Goal: Transaction & Acquisition: Purchase product/service

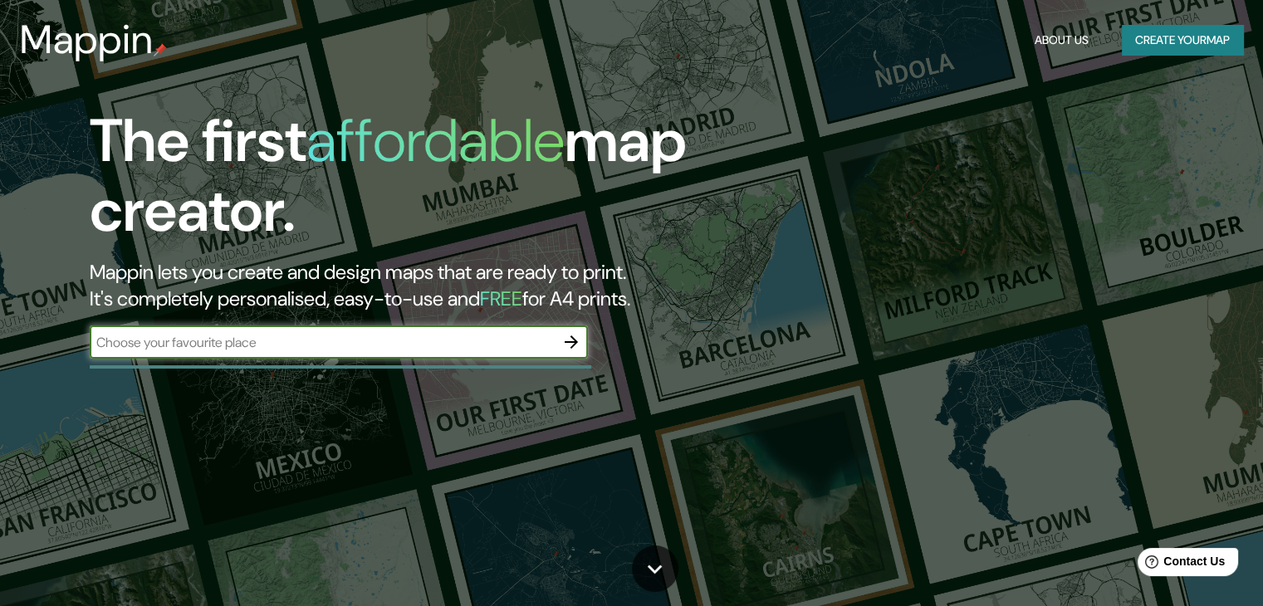
click at [1176, 47] on button "Create your map" at bounding box center [1182, 40] width 121 height 31
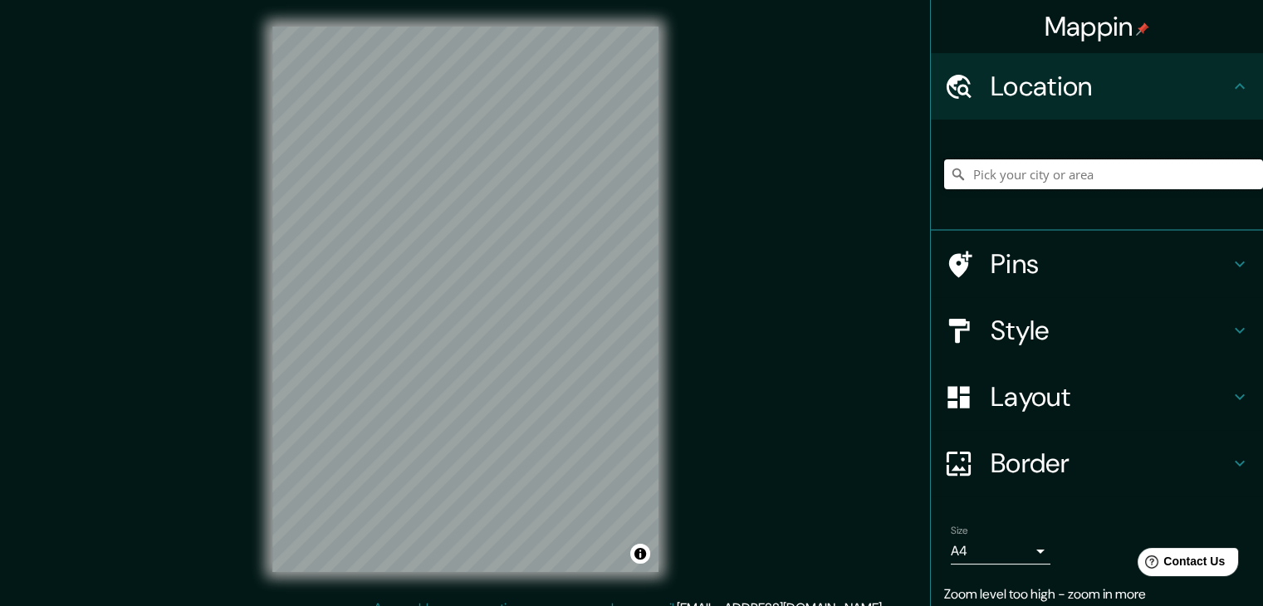
click at [1073, 184] on input "Pick your city or area" at bounding box center [1103, 174] width 319 height 30
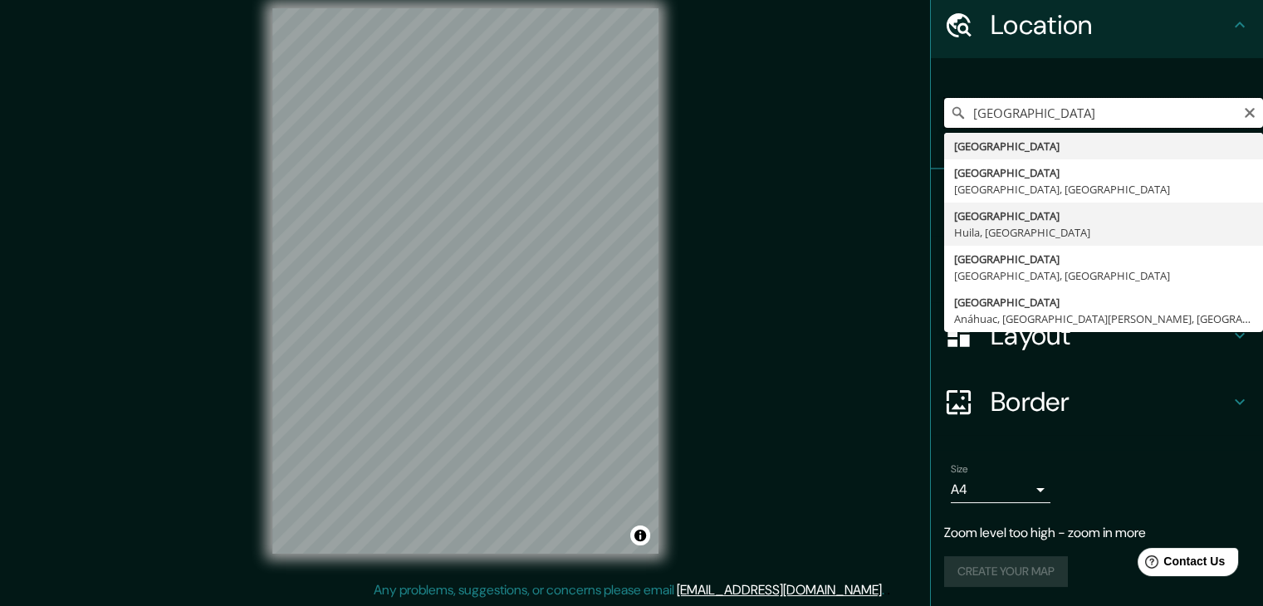
scroll to position [19, 0]
type input "[GEOGRAPHIC_DATA], [GEOGRAPHIC_DATA], [GEOGRAPHIC_DATA]"
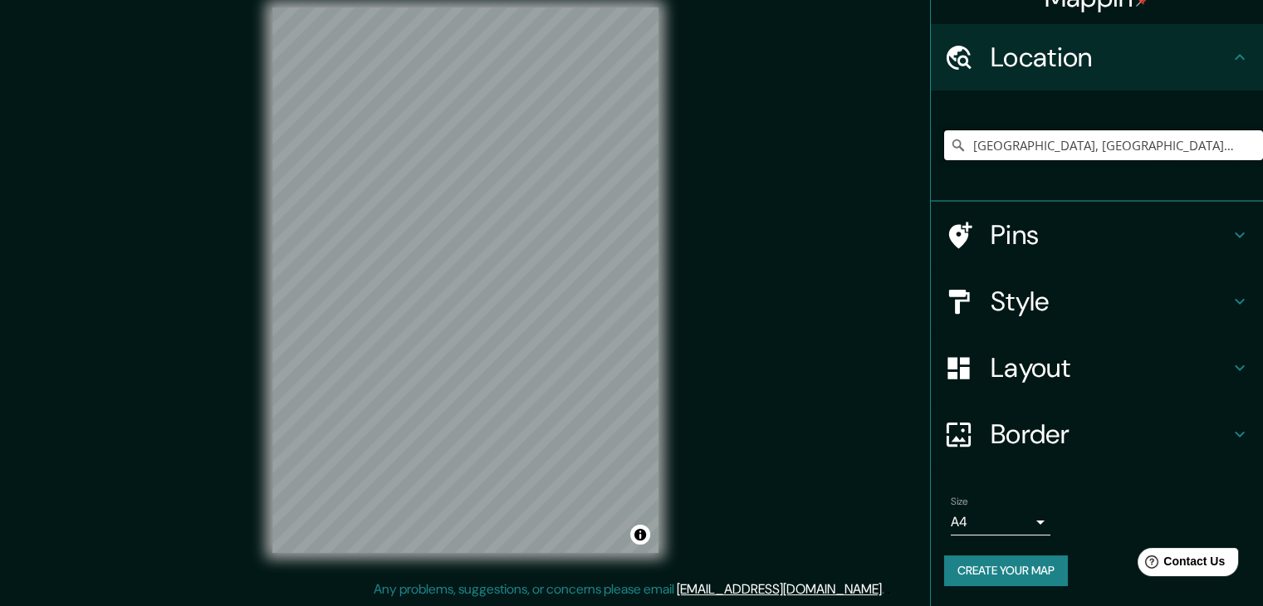
scroll to position [28, 0]
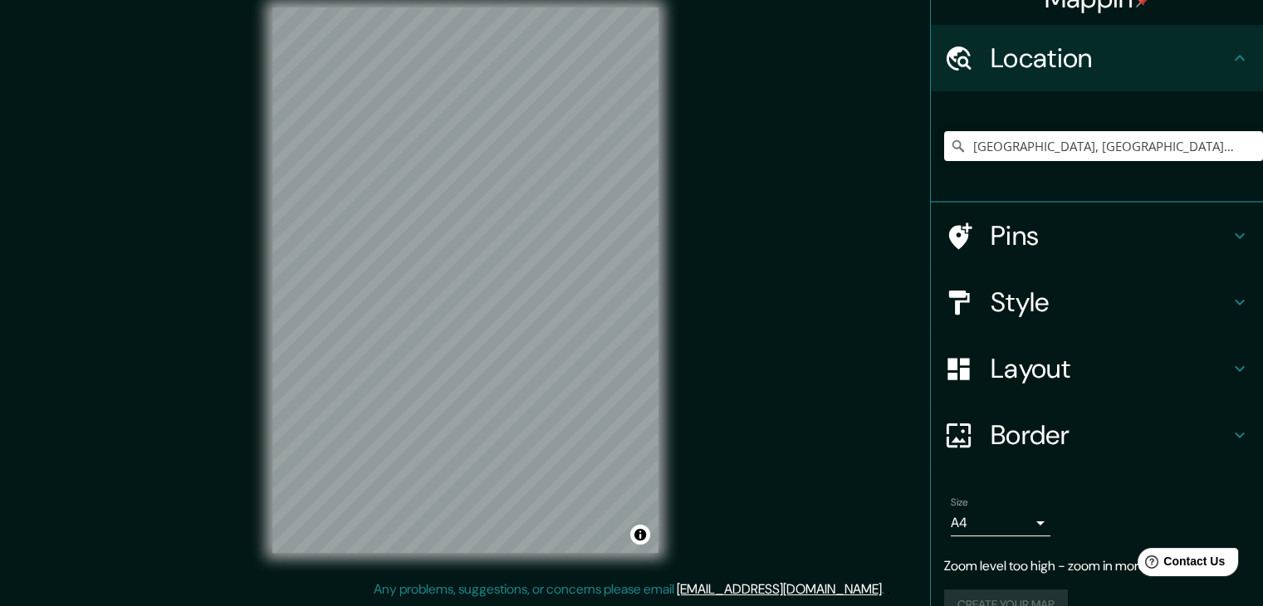
click at [1064, 61] on h4 "Location" at bounding box center [1110, 58] width 239 height 33
click at [1245, 146] on icon "Clear" at bounding box center [1250, 146] width 10 height 10
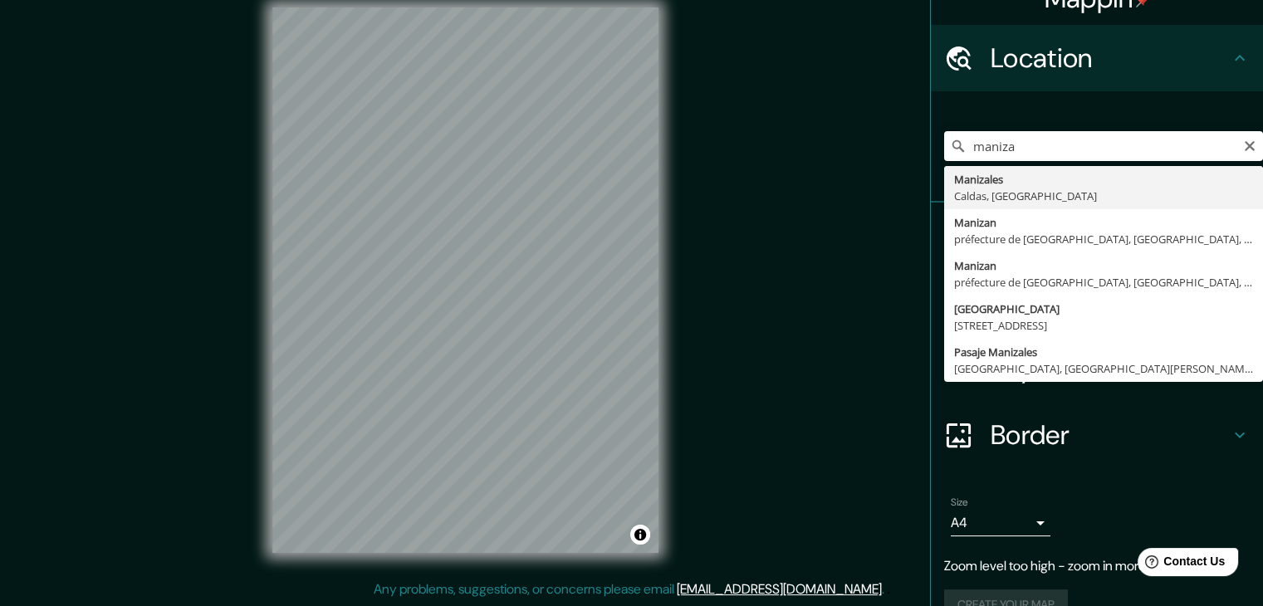
type input "Manizales, [GEOGRAPHIC_DATA], [GEOGRAPHIC_DATA]"
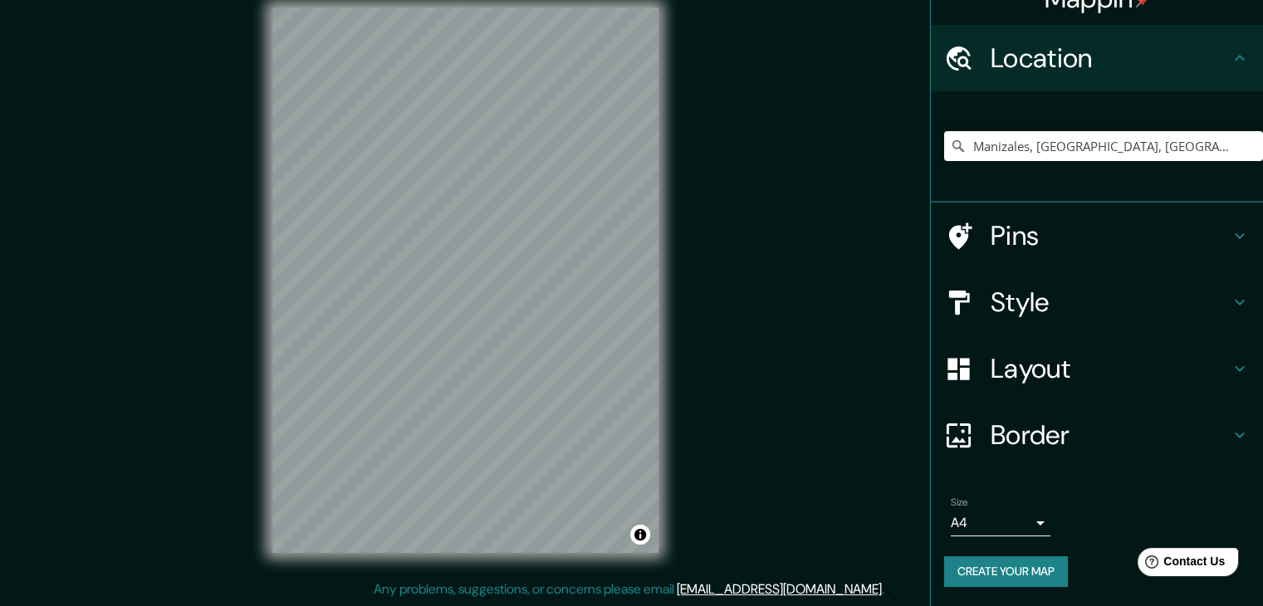
click at [1043, 304] on h4 "Style" at bounding box center [1110, 302] width 239 height 33
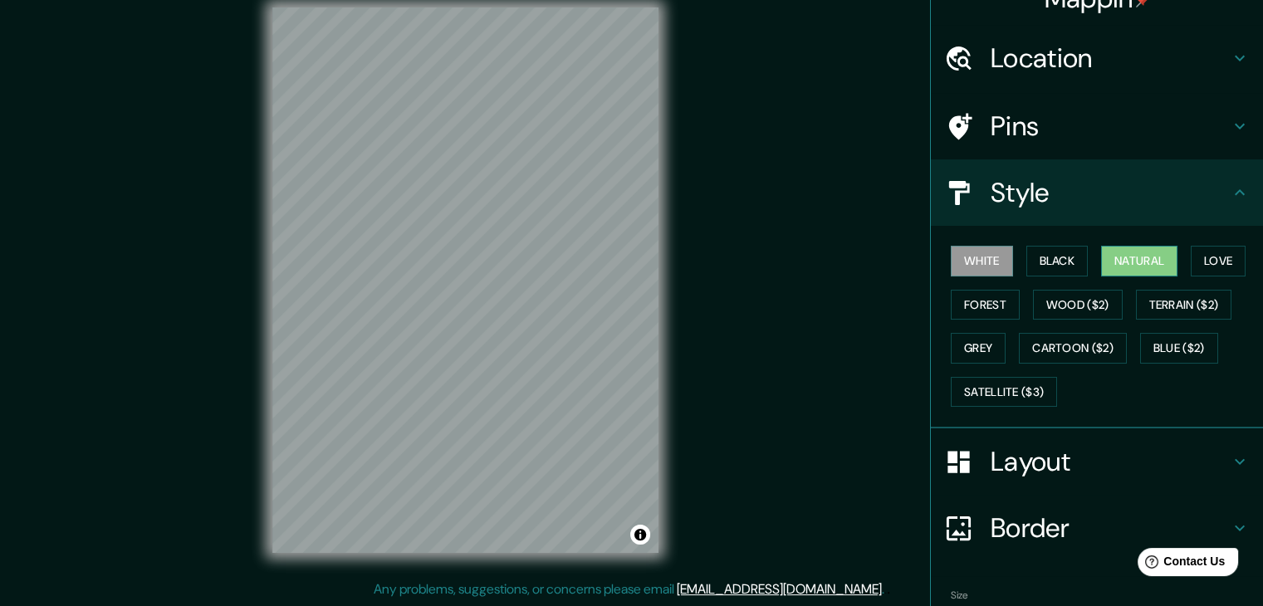
click at [1141, 264] on button "Natural" at bounding box center [1139, 261] width 76 height 31
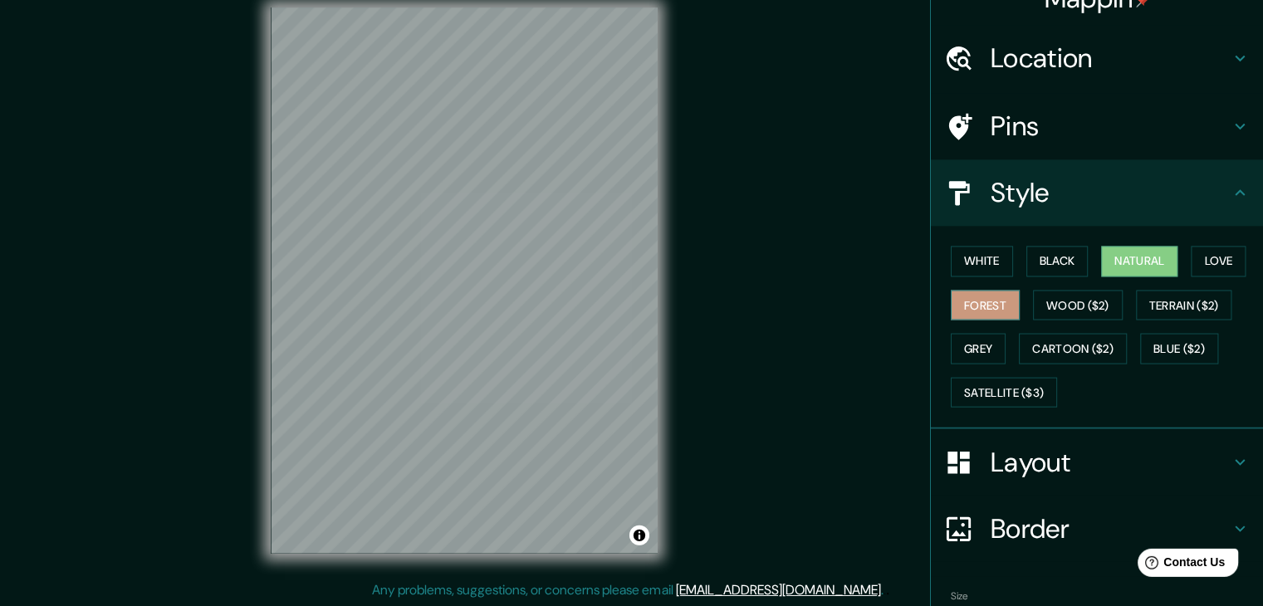
scroll to position [19, 0]
click at [997, 310] on button "Forest" at bounding box center [985, 305] width 69 height 31
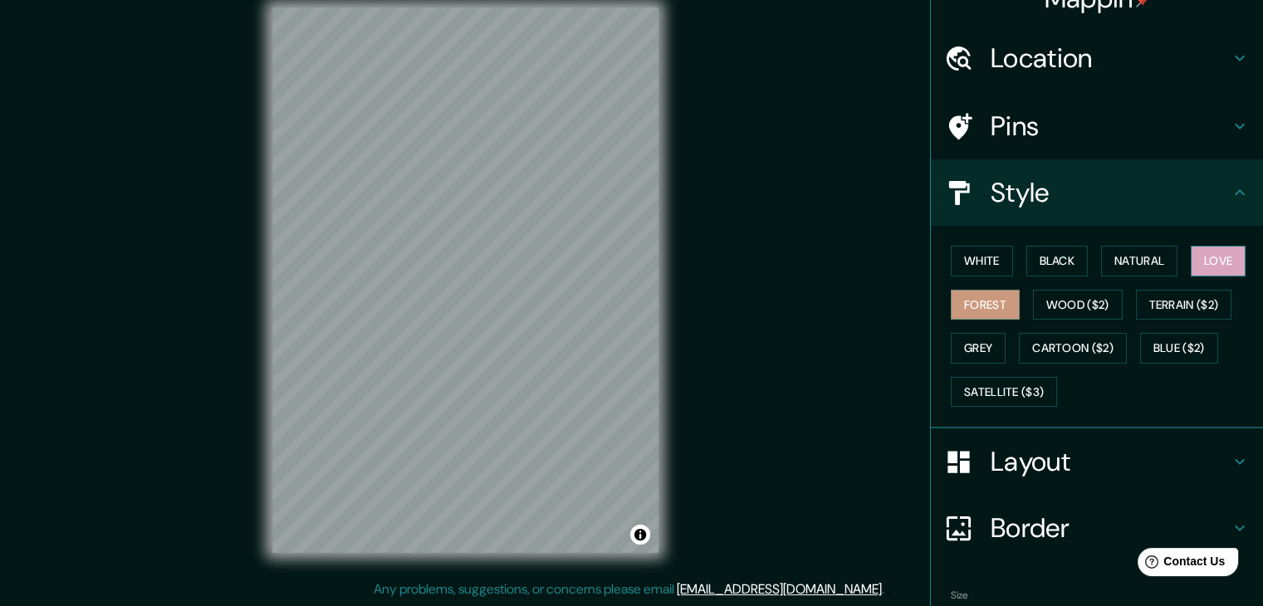
click at [1223, 265] on button "Love" at bounding box center [1218, 261] width 55 height 31
click at [1041, 351] on button "Cartoon ($2)" at bounding box center [1073, 348] width 108 height 31
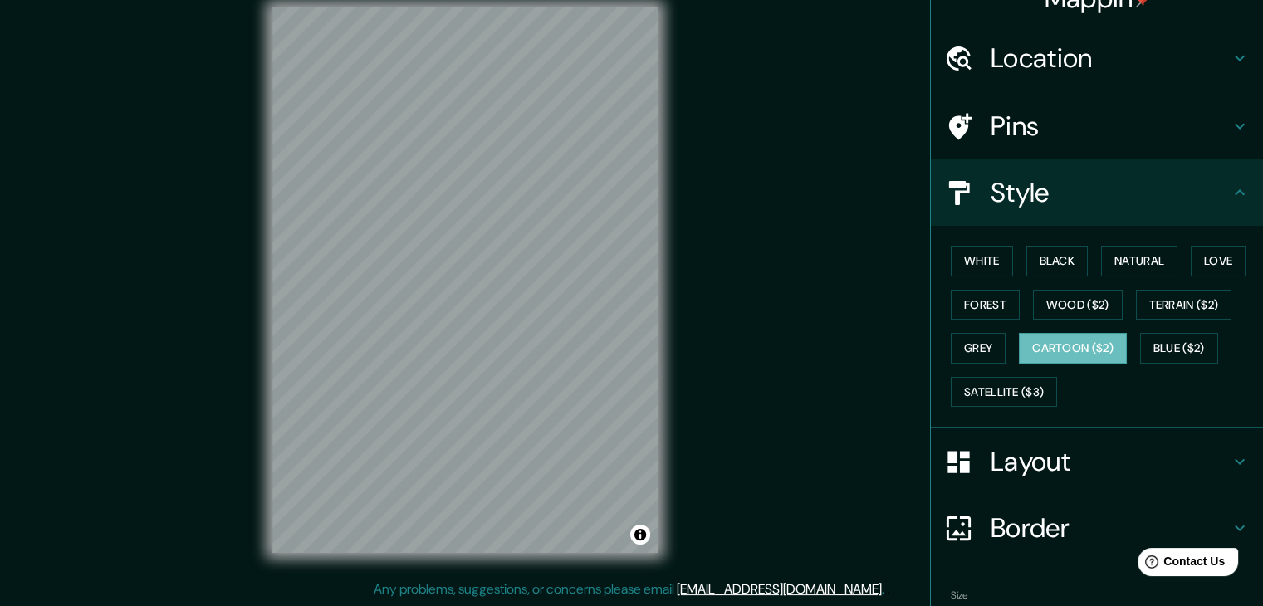
click at [1075, 319] on div "White Black Natural Love Forest Wood ($2) Terrain ($2) Grey Cartoon ($2) Blue (…" at bounding box center [1103, 326] width 319 height 174
click at [1106, 310] on button "Wood ($2)" at bounding box center [1078, 305] width 90 height 31
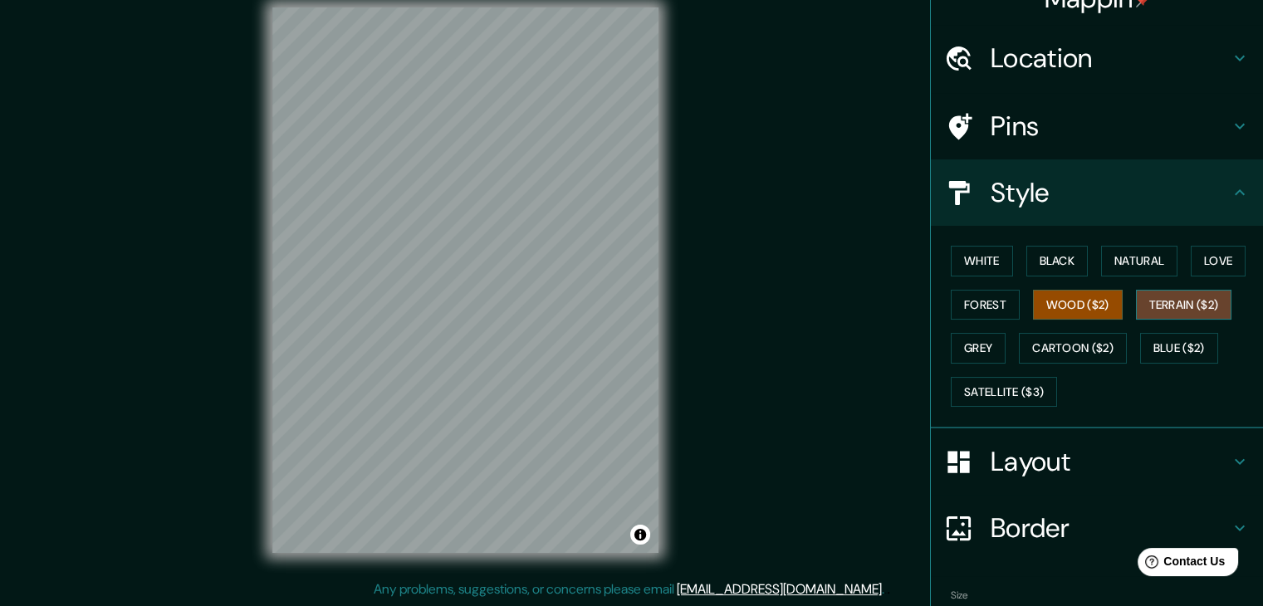
click at [1164, 307] on button "Terrain ($2)" at bounding box center [1184, 305] width 96 height 31
click at [1024, 389] on button "Satellite ($3)" at bounding box center [1004, 392] width 106 height 31
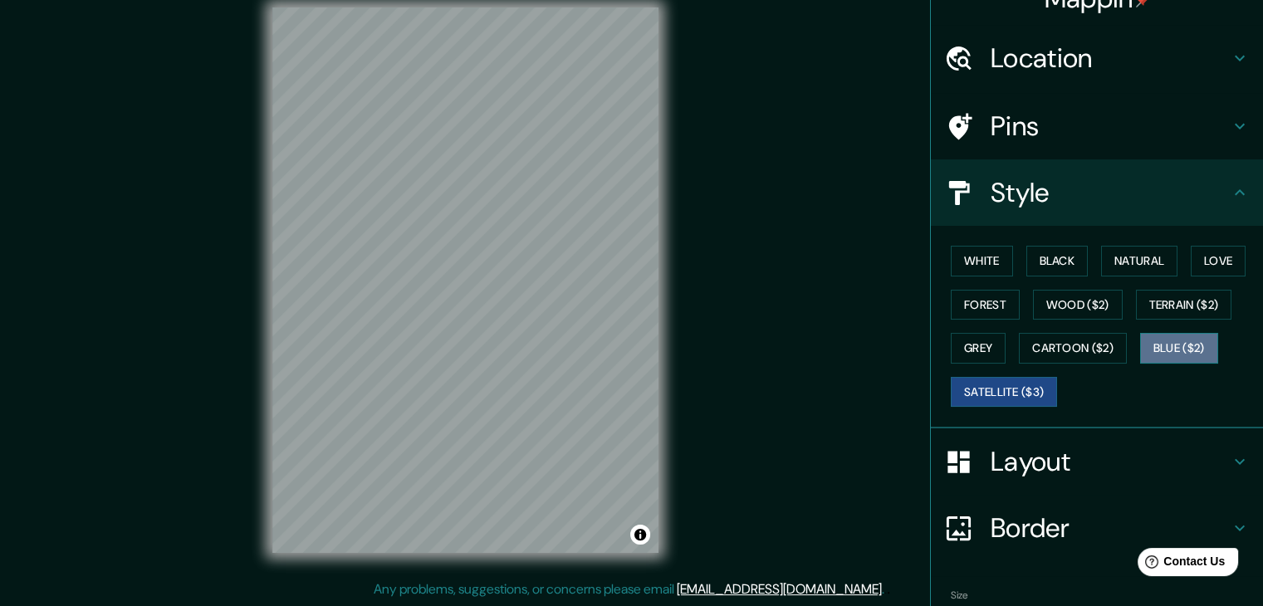
click at [1194, 350] on button "Blue ($2)" at bounding box center [1179, 348] width 78 height 31
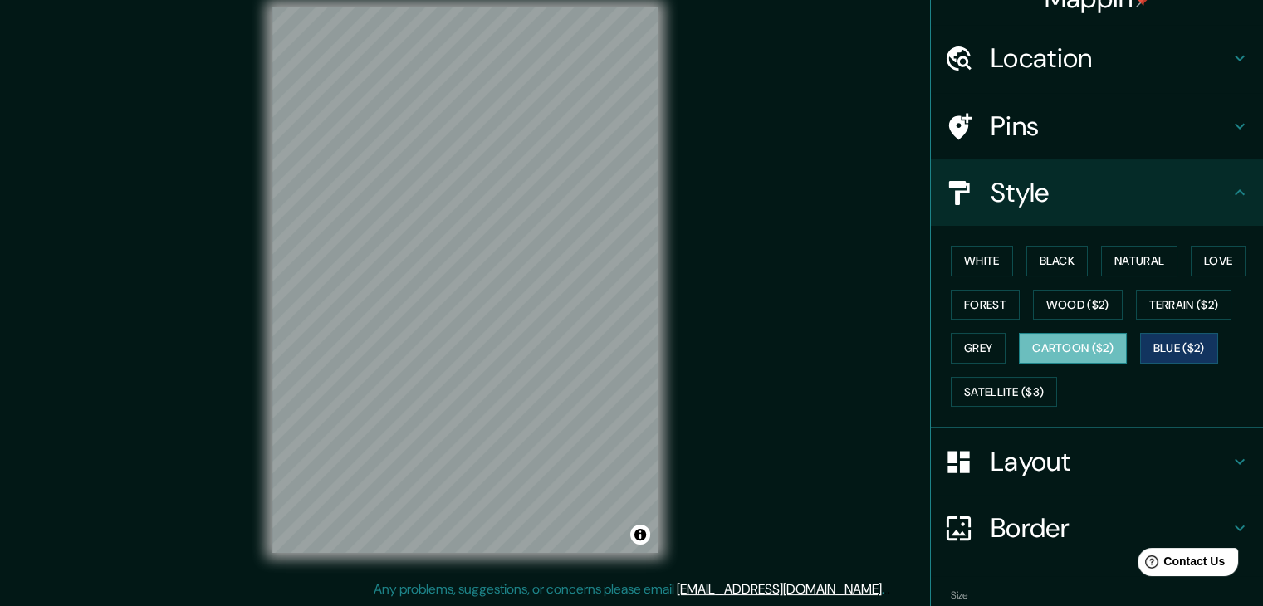
click at [1100, 353] on button "Cartoon ($2)" at bounding box center [1073, 348] width 108 height 31
click at [1179, 300] on button "Terrain ($2)" at bounding box center [1184, 305] width 96 height 31
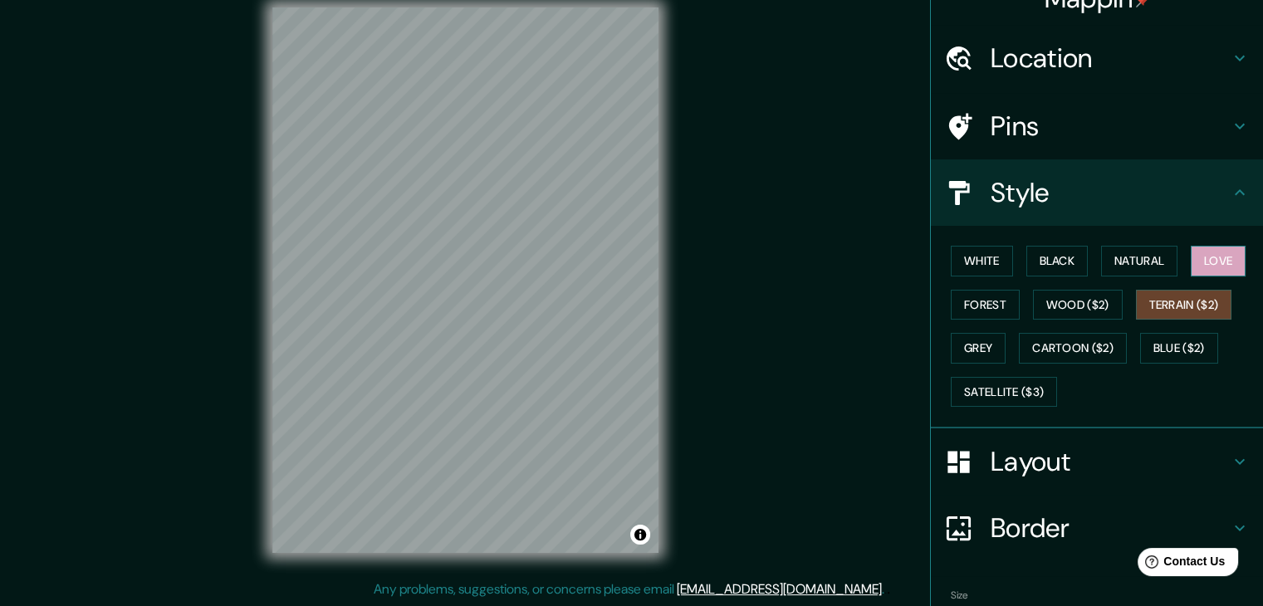
click at [1208, 272] on button "Love" at bounding box center [1218, 261] width 55 height 31
click at [1154, 271] on button "Natural" at bounding box center [1139, 261] width 76 height 31
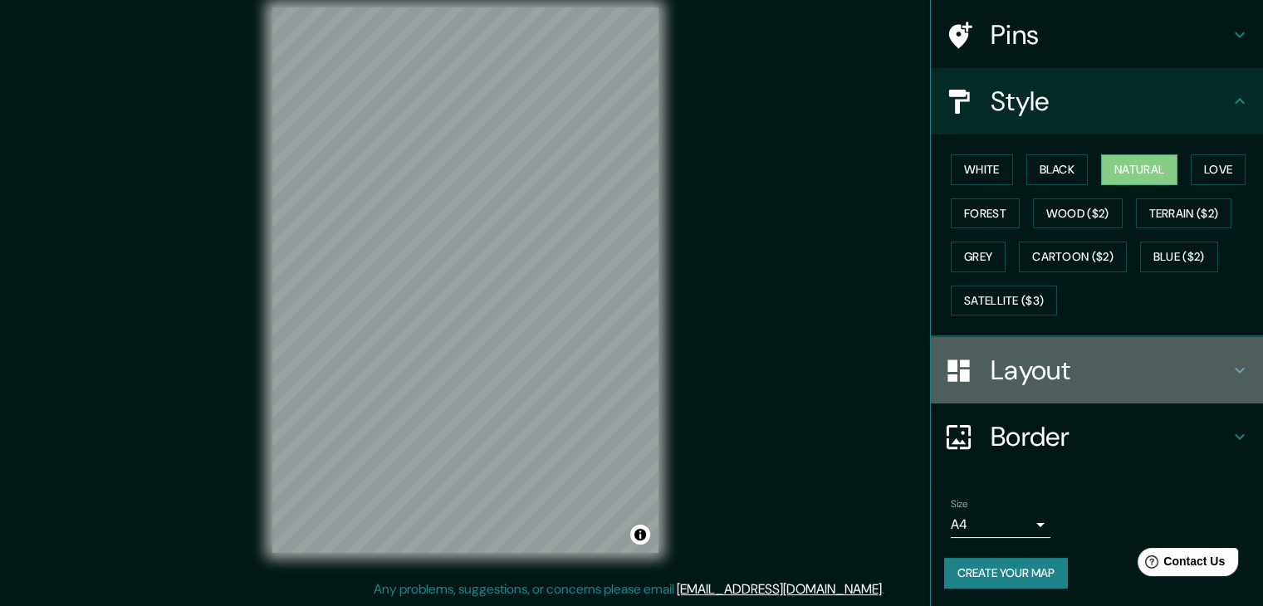
click at [1089, 376] on h4 "Layout" at bounding box center [1110, 370] width 239 height 33
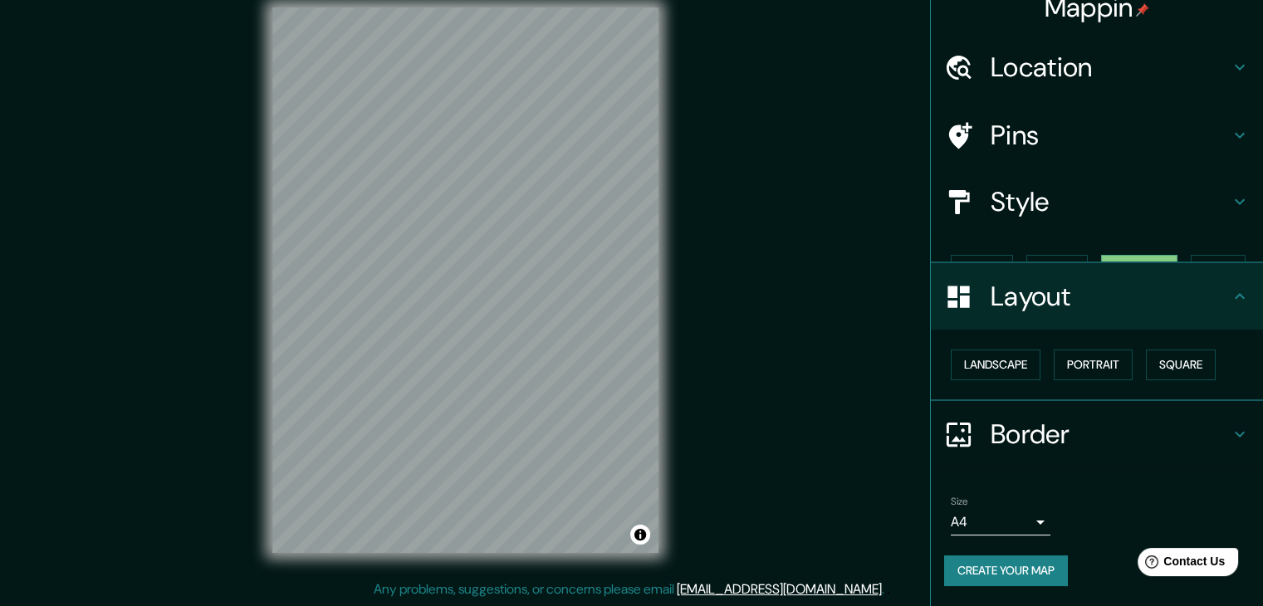
scroll to position [0, 0]
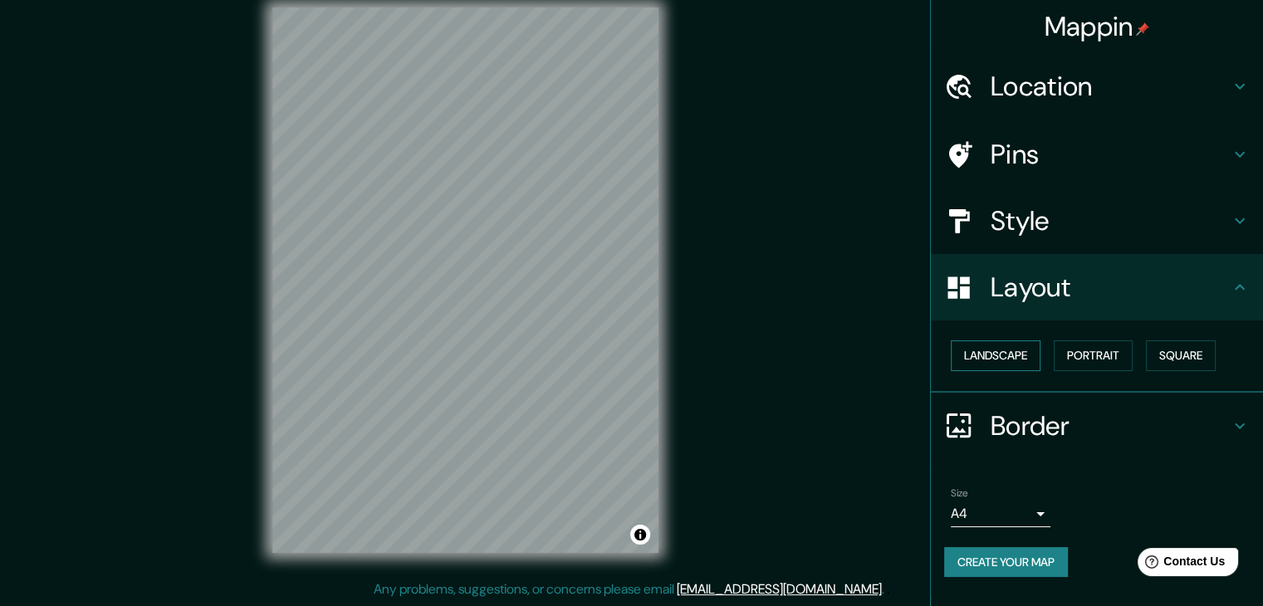
click at [1011, 363] on button "Landscape" at bounding box center [996, 355] width 90 height 31
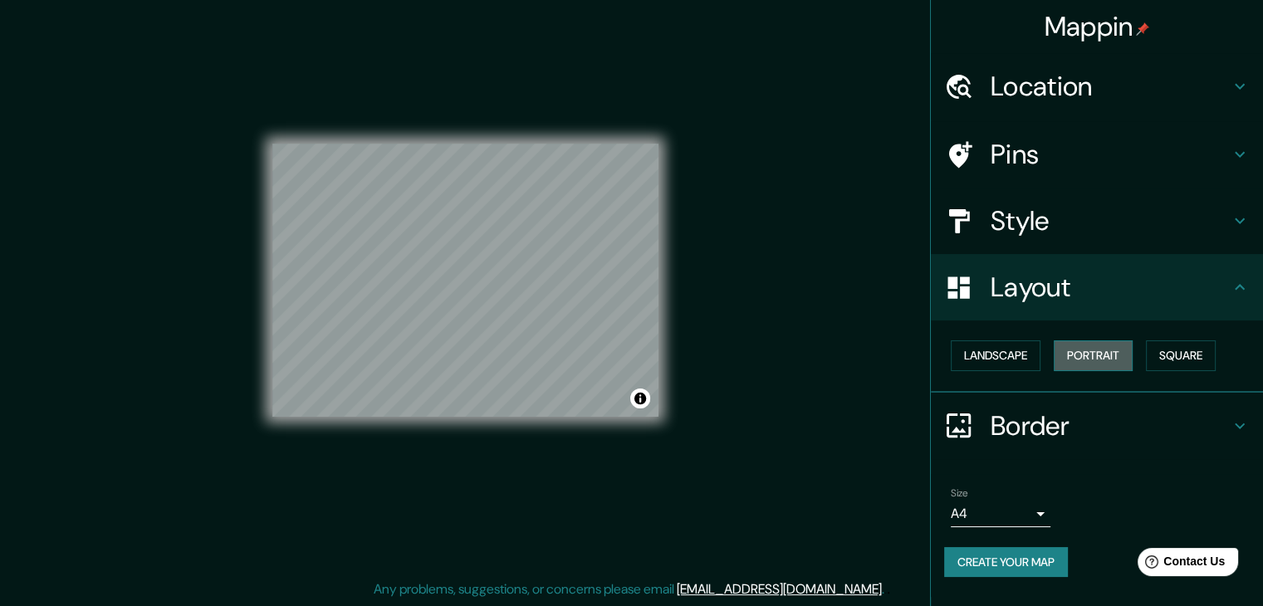
click at [1077, 357] on button "Portrait" at bounding box center [1093, 355] width 79 height 31
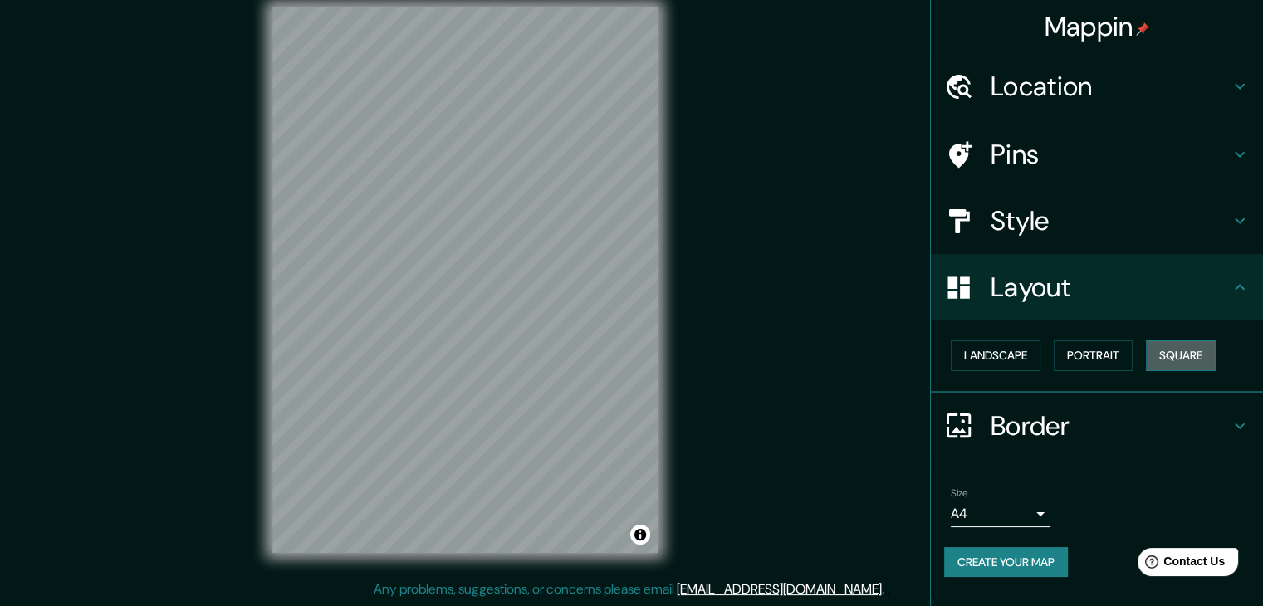
click at [1178, 356] on button "Square" at bounding box center [1181, 355] width 70 height 31
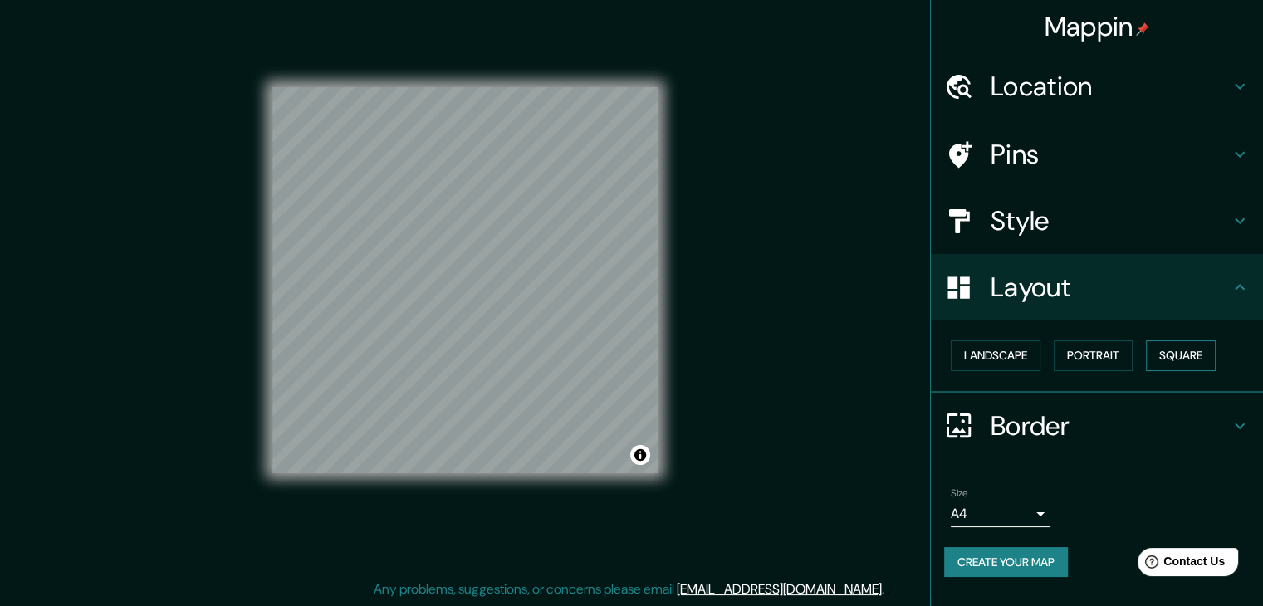
click at [1153, 360] on button "Square" at bounding box center [1181, 355] width 70 height 31
click at [1096, 366] on button "Portrait" at bounding box center [1093, 355] width 79 height 31
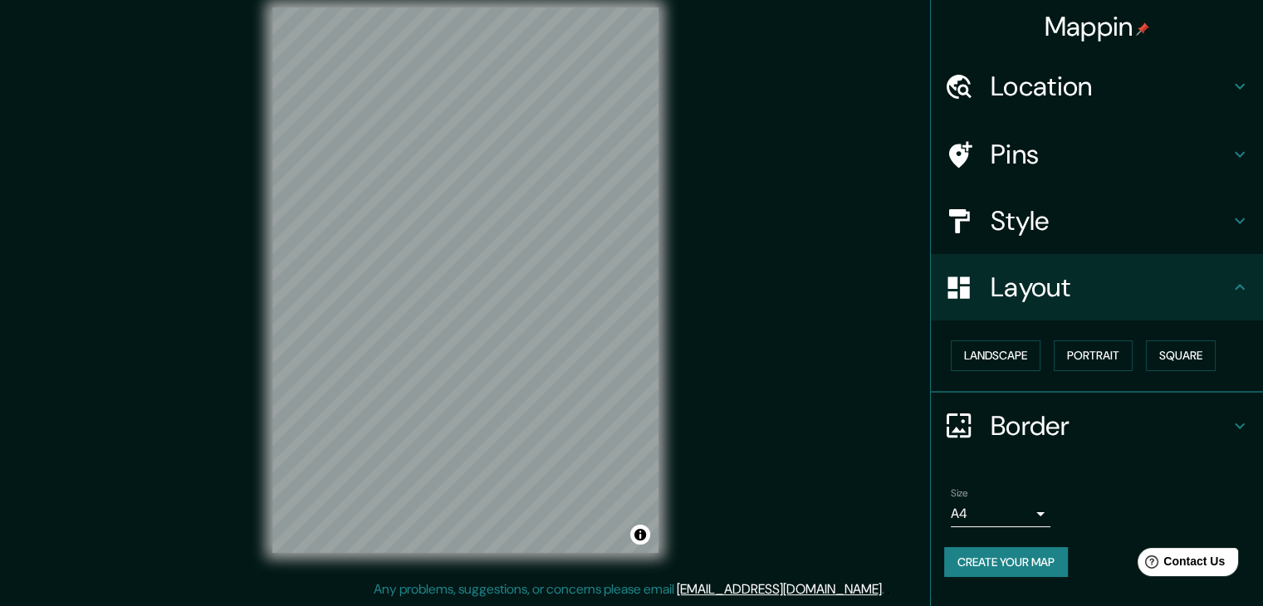
click at [1230, 290] on icon at bounding box center [1240, 287] width 20 height 20
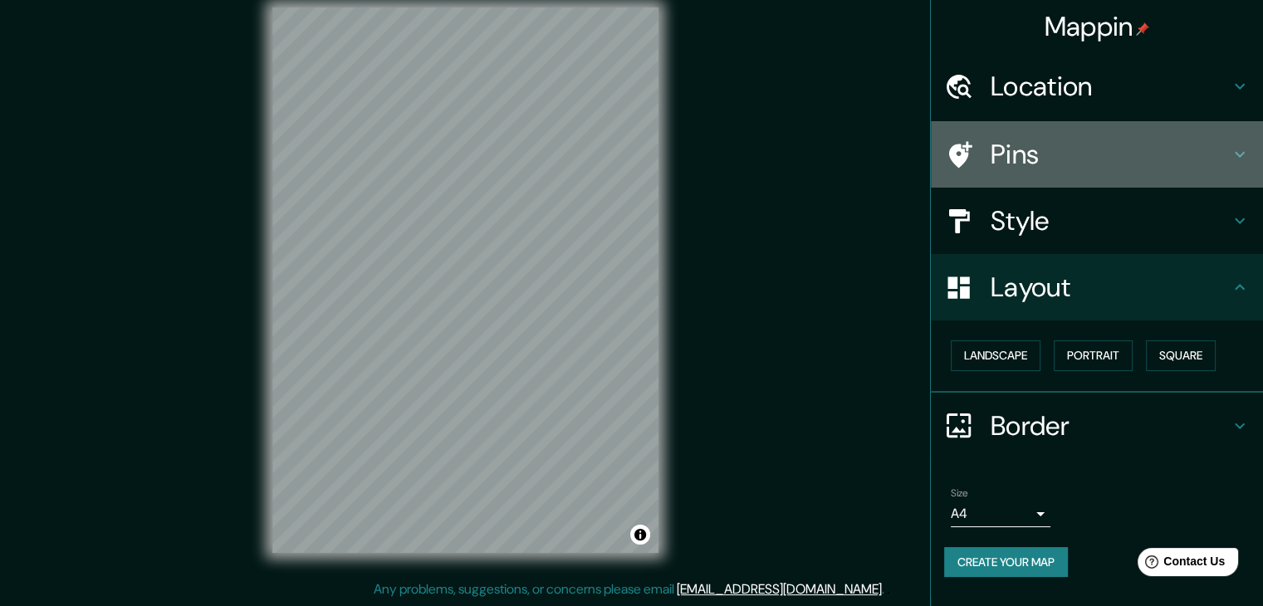
click at [1231, 168] on div "Pins" at bounding box center [1097, 154] width 332 height 66
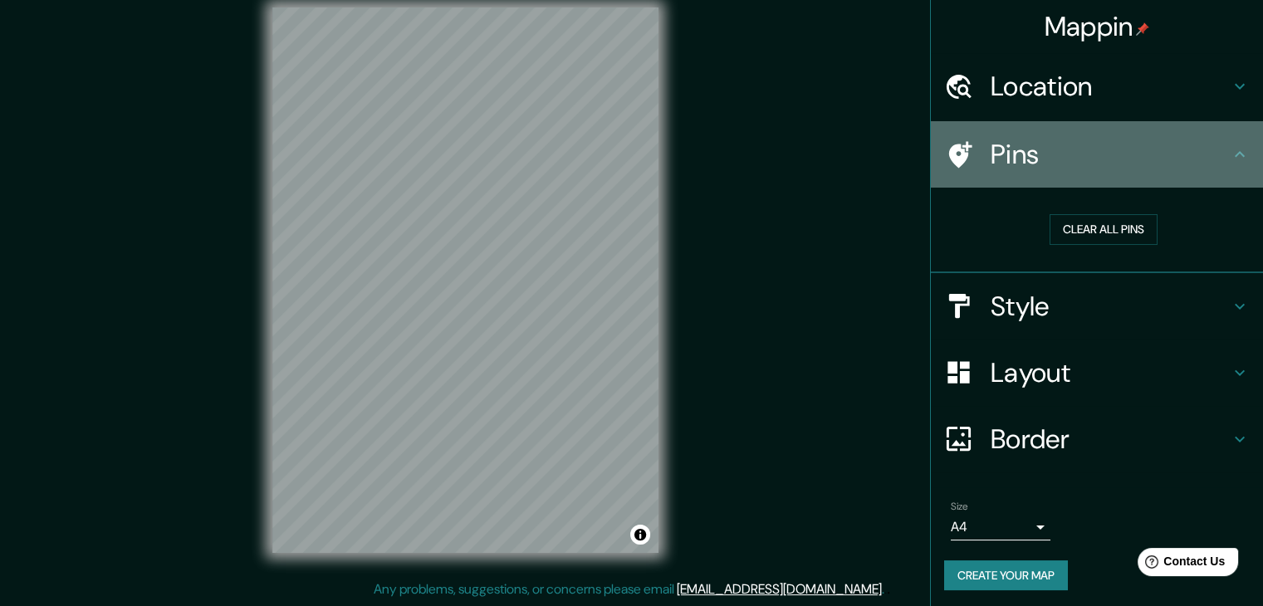
click at [1231, 168] on div "Pins" at bounding box center [1097, 154] width 332 height 66
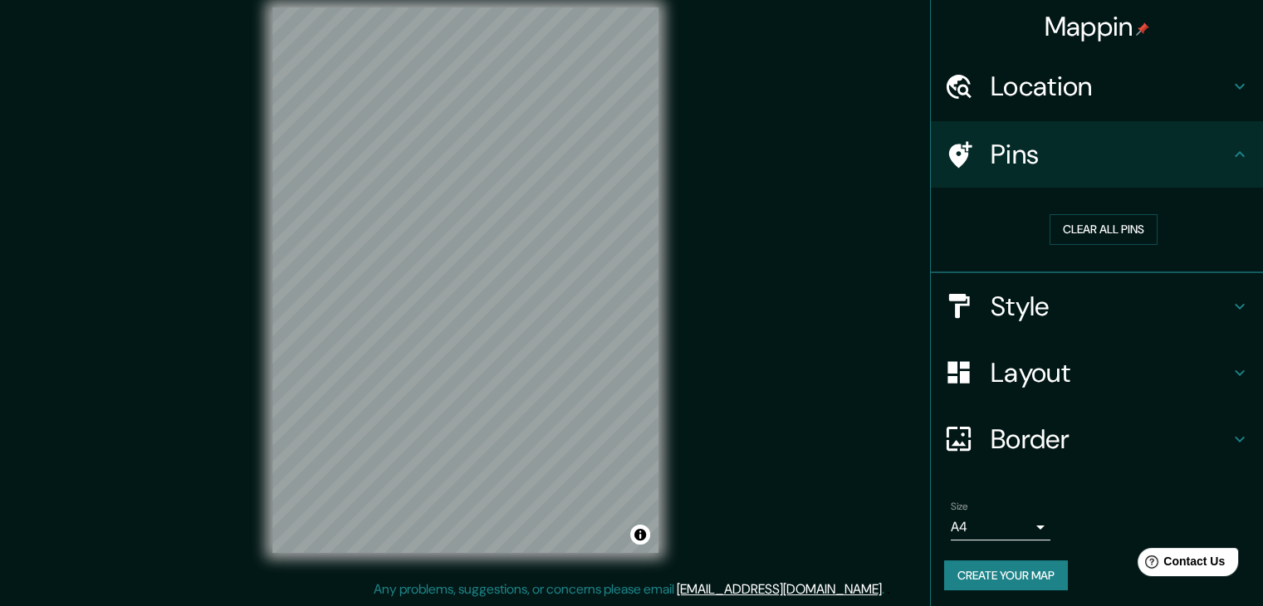
click at [1230, 299] on icon at bounding box center [1240, 306] width 20 height 20
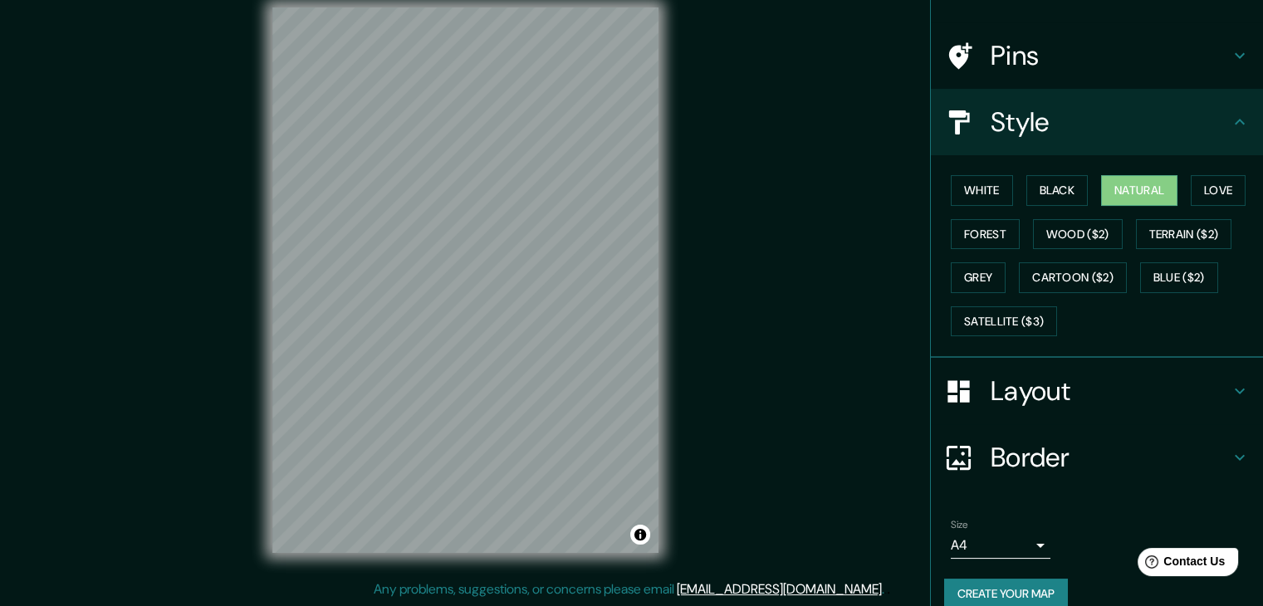
scroll to position [120, 0]
